Goal: Information Seeking & Learning: Find specific fact

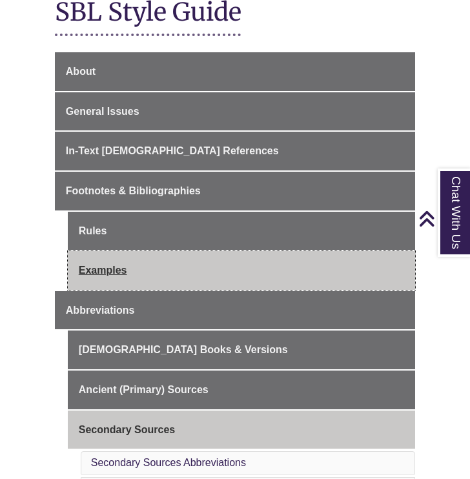
scroll to position [362, 0]
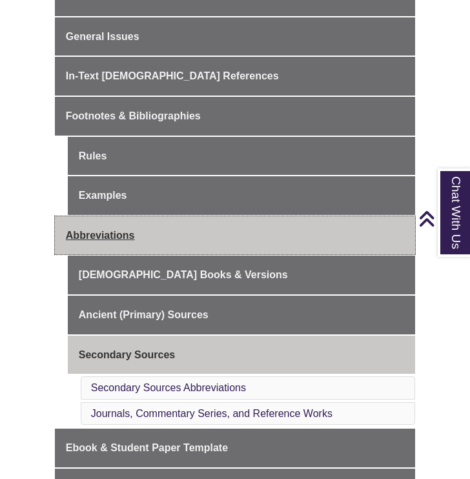
click at [193, 223] on link "Abbreviations" at bounding box center [235, 235] width 360 height 39
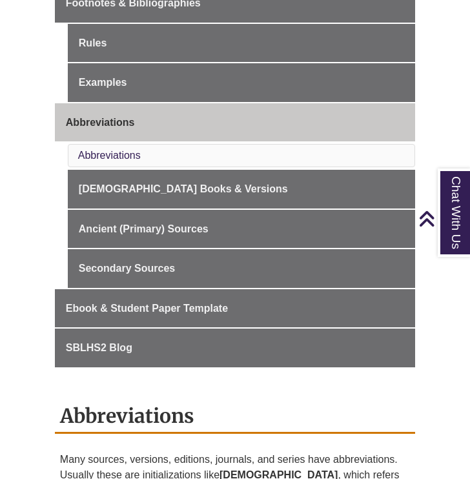
scroll to position [505, 0]
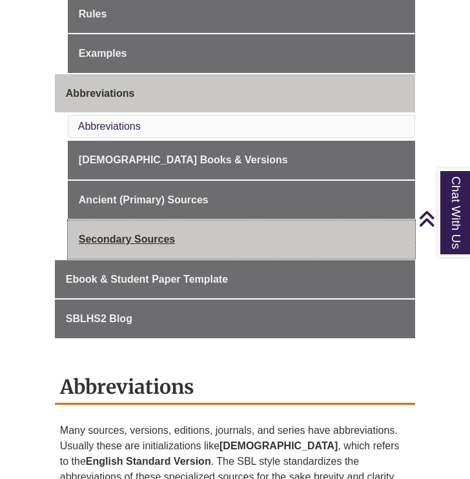
click at [198, 242] on link "Secondary Sources" at bounding box center [242, 239] width 348 height 39
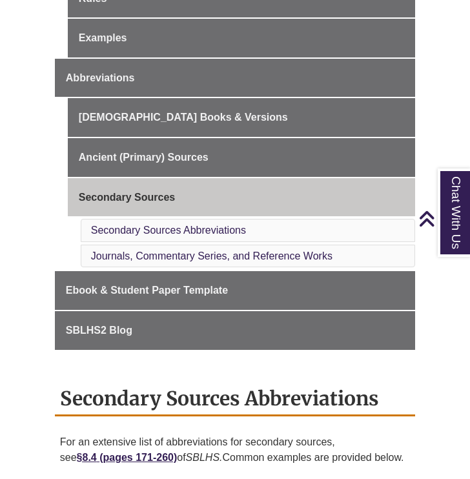
scroll to position [527, 0]
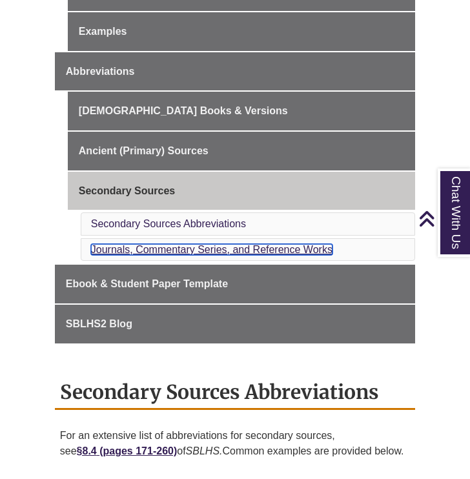
click at [214, 250] on link "Journals, Commentary Series, and Reference Works" at bounding box center [212, 249] width 242 height 11
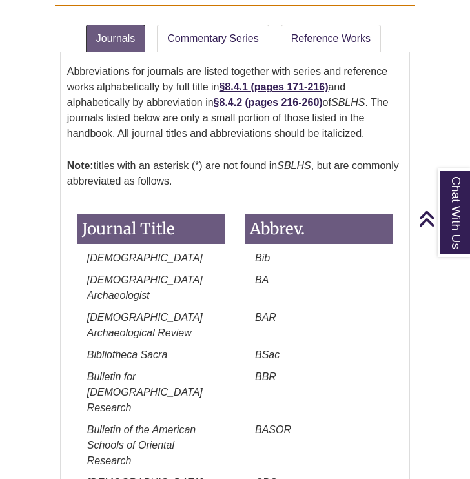
scroll to position [1417, 0]
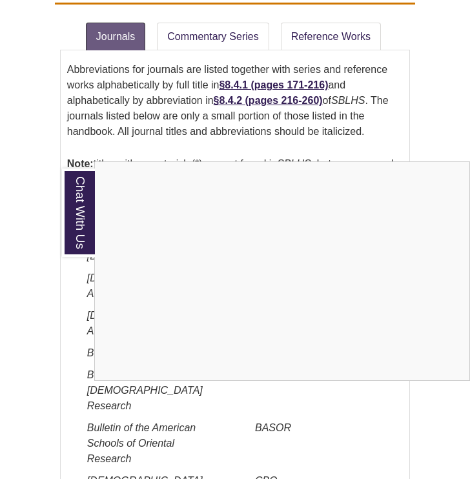
click at [429, 109] on div "Chat With Us" at bounding box center [235, 239] width 470 height 479
